Goal: Use online tool/utility: Utilize a website feature to perform a specific function

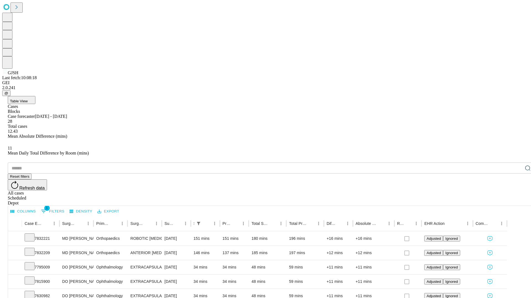
click at [28, 99] on span "Table View" at bounding box center [19, 101] width 18 height 4
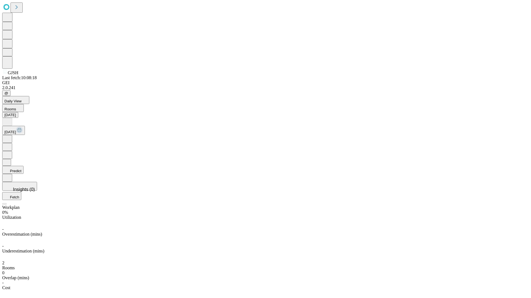
click at [23, 166] on button "Predict" at bounding box center [12, 170] width 21 height 8
